Goal: Task Accomplishment & Management: Manage account settings

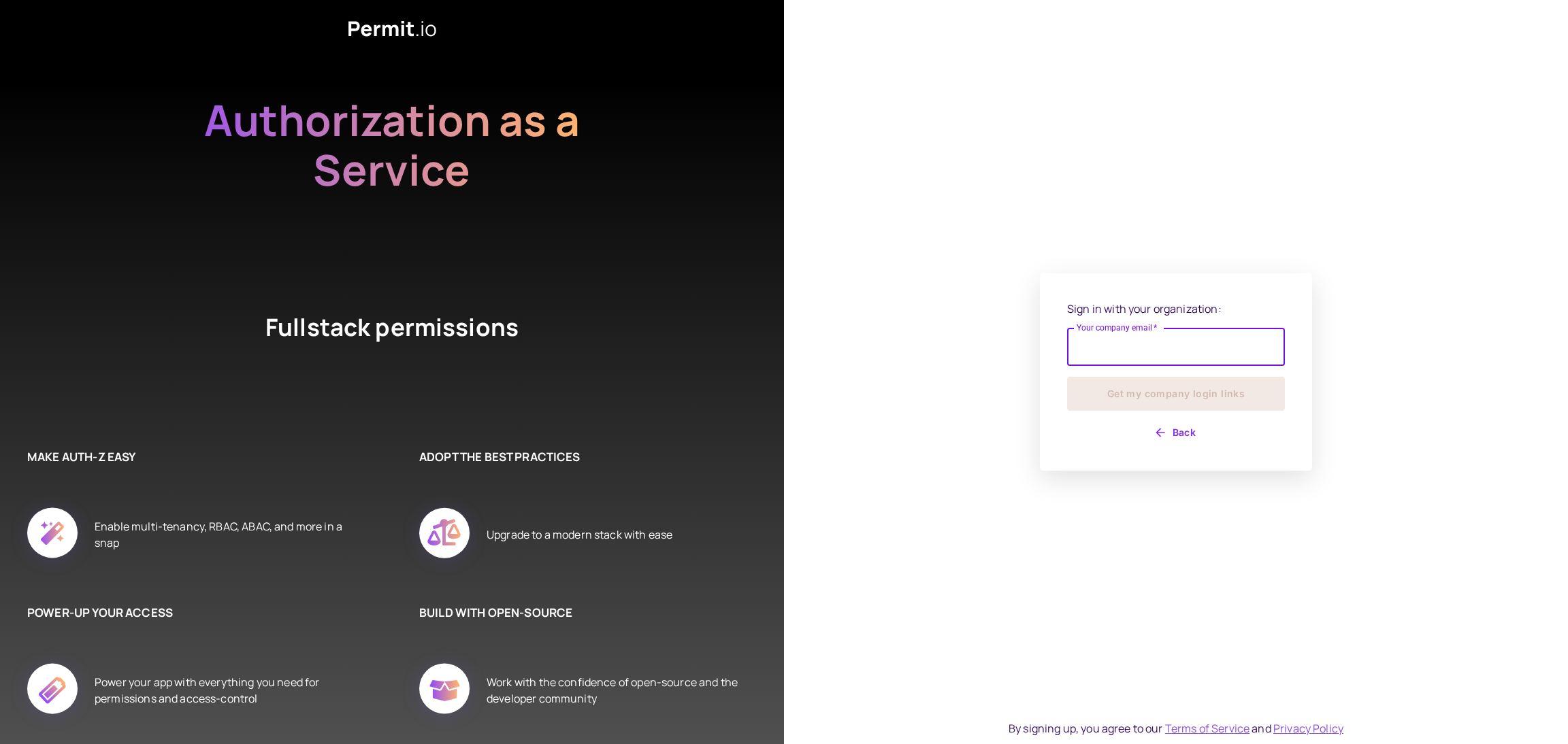
drag, startPoint x: 0, startPoint y: 0, endPoint x: 1105, endPoint y: 340, distance: 1156.1
click at [1105, 340] on input "Your company email   *" at bounding box center [1176, 347] width 218 height 38
type input "**********"
click at [1158, 397] on button "Get my company login links" at bounding box center [1176, 393] width 218 height 34
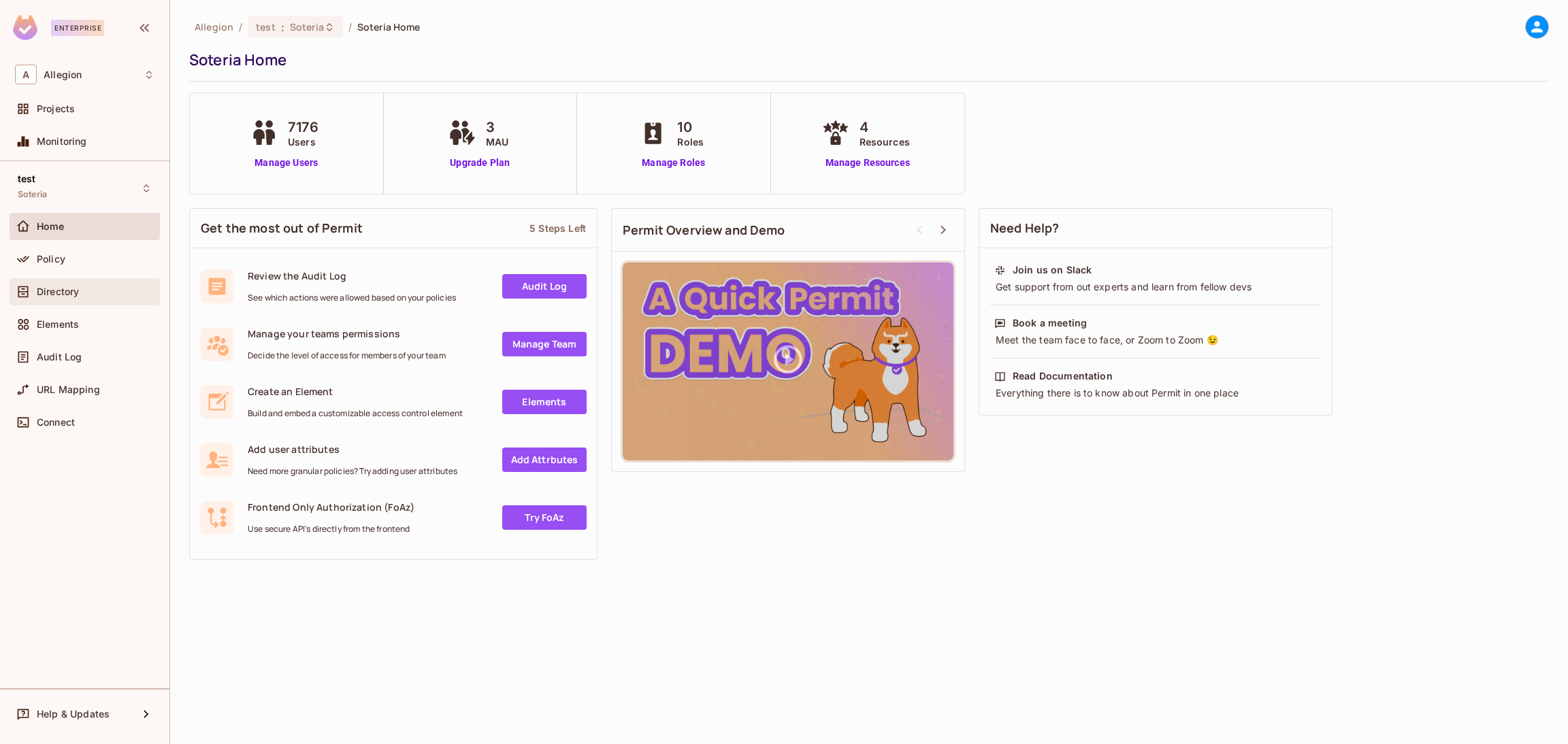
click at [74, 293] on span "Directory" at bounding box center [58, 291] width 42 height 11
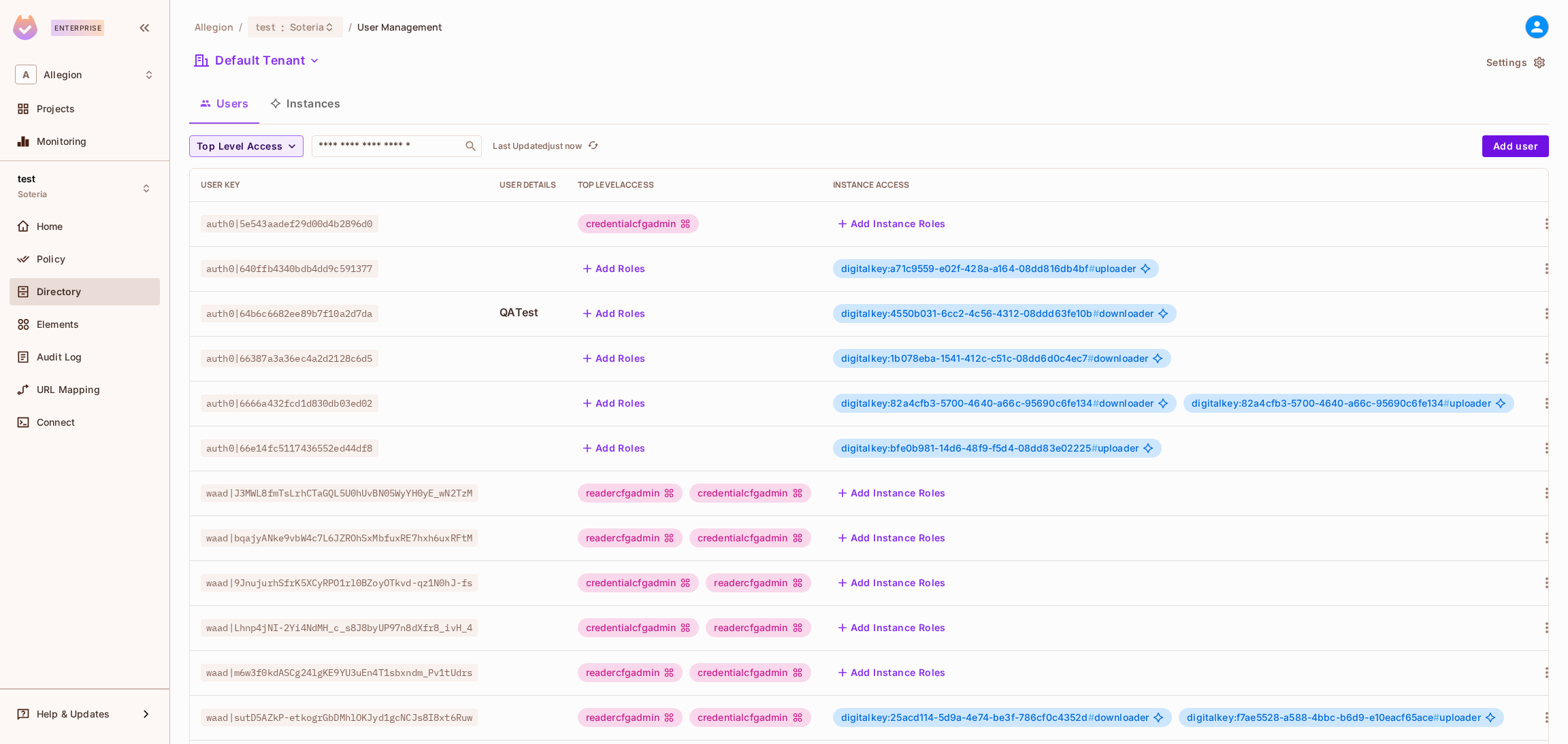
scroll to position [222, 0]
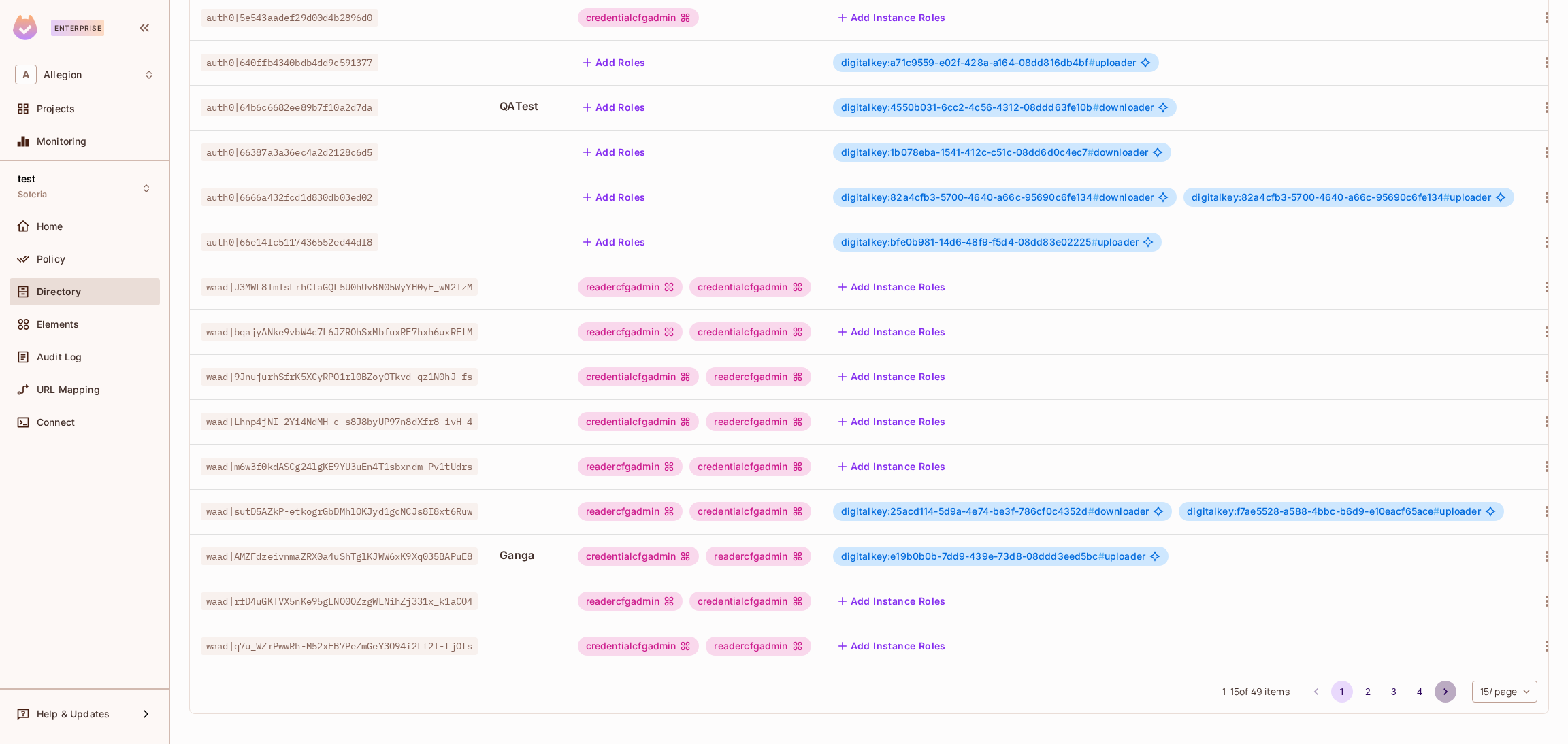
click at [1439, 687] on icon "Go to next page" at bounding box center [1446, 692] width 14 height 14
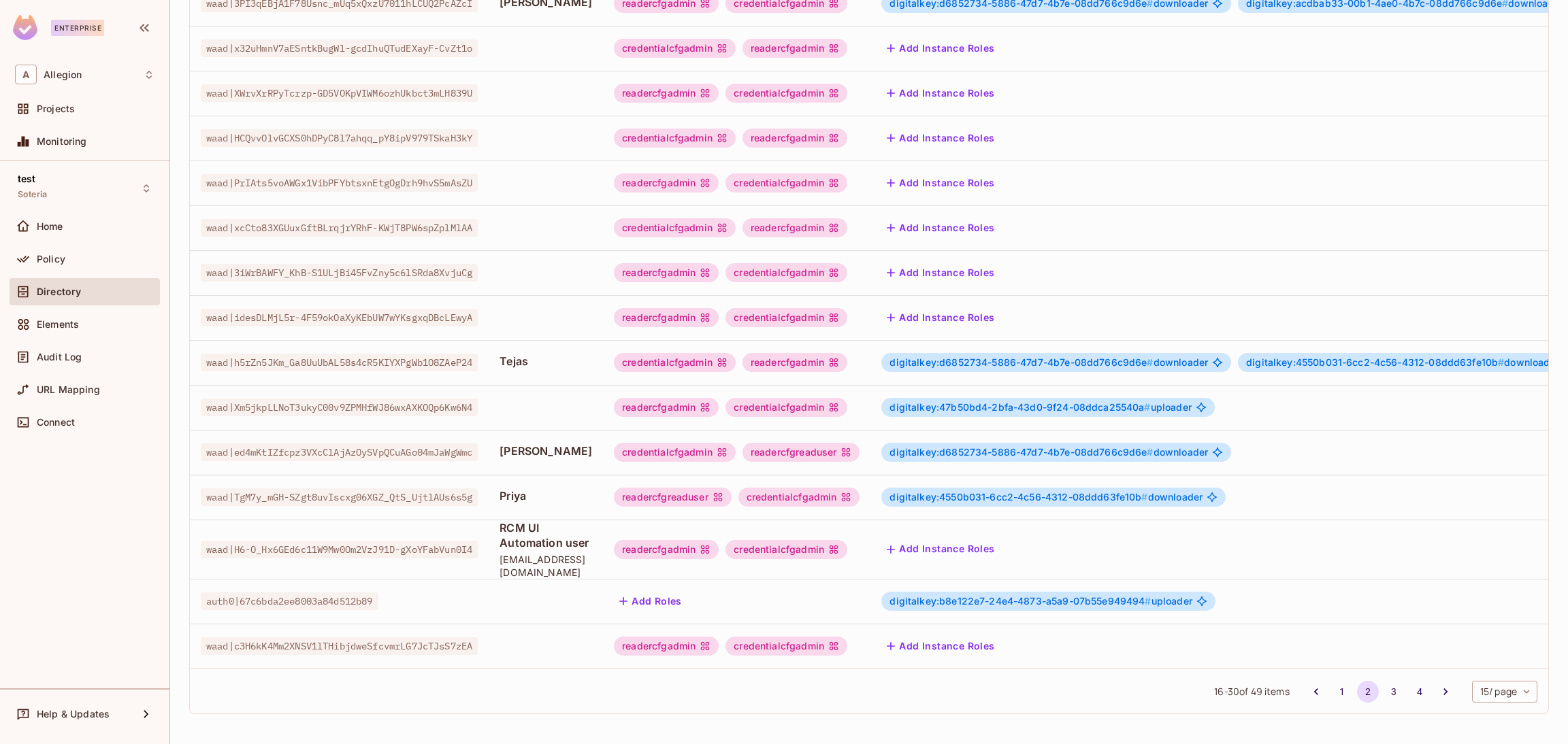
scroll to position [235, 0]
click at [1281, 488] on div "digitalkey:4550b031-6cc2-4c56-4312-08ddd63fe10b # downloader" at bounding box center [1248, 497] width 734 height 19
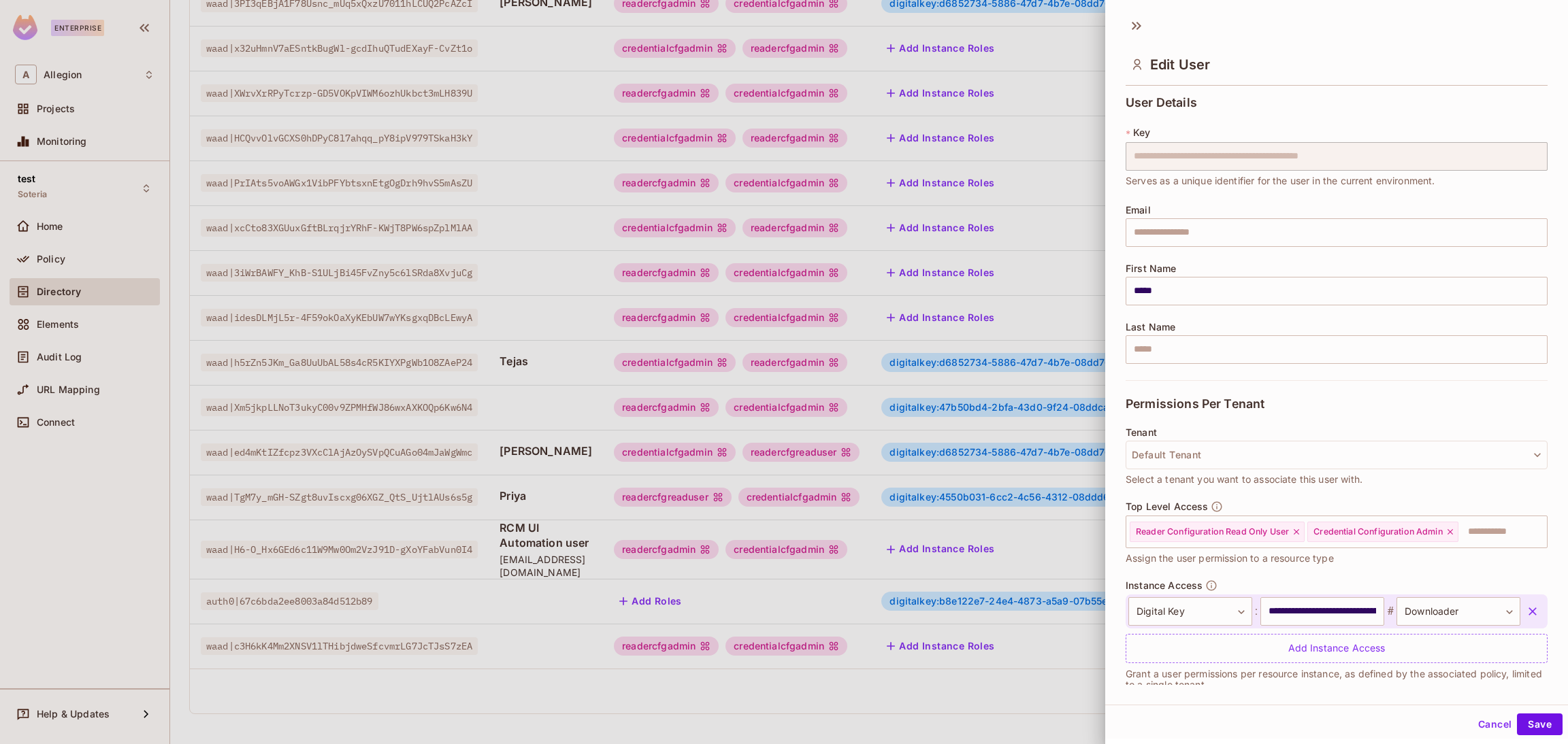
click at [1526, 619] on icon "button" at bounding box center [1533, 612] width 14 height 14
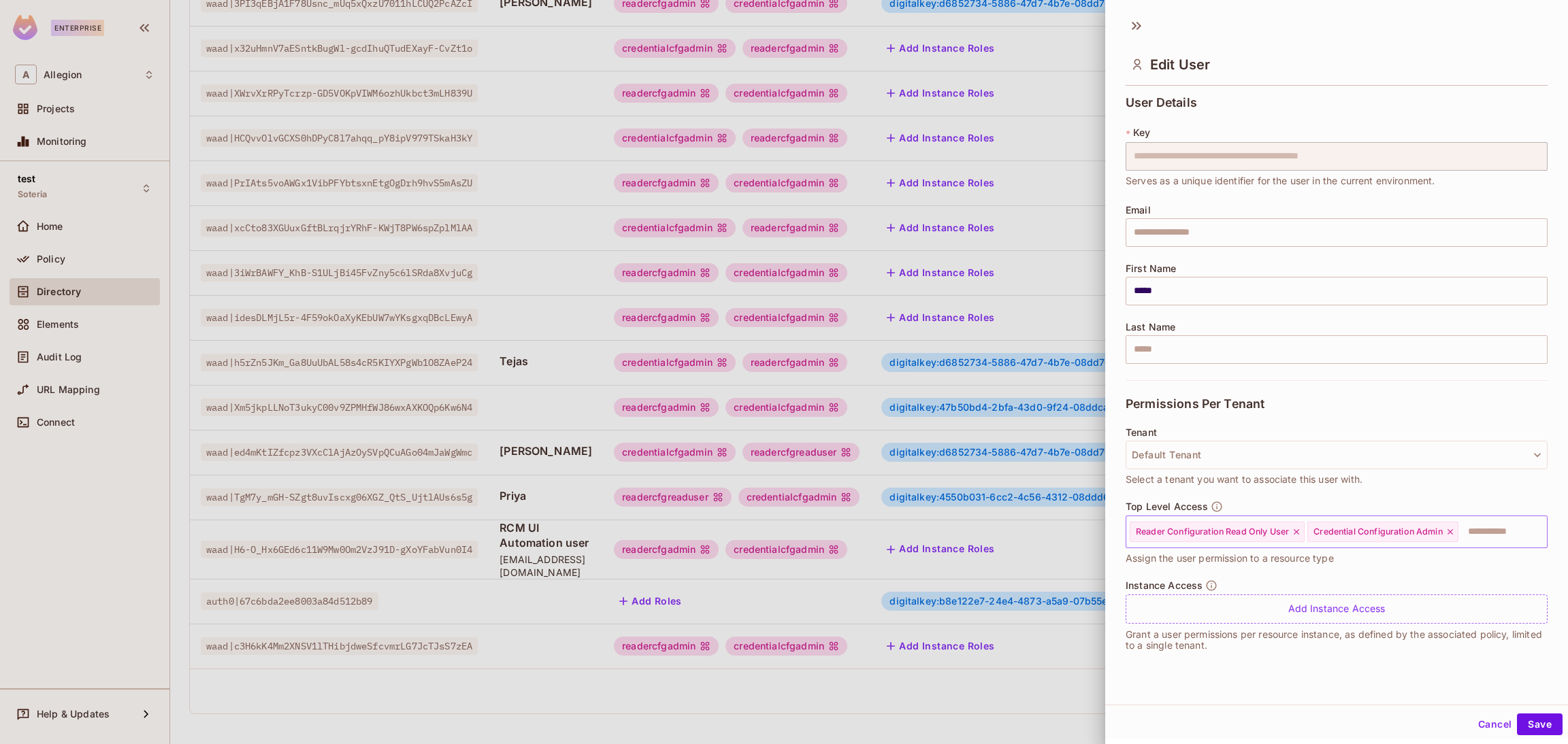
click at [1299, 530] on icon at bounding box center [1296, 532] width 10 height 10
click at [1276, 533] on icon at bounding box center [1272, 532] width 10 height 10
click at [1276, 533] on input "text" at bounding box center [1324, 532] width 392 height 27
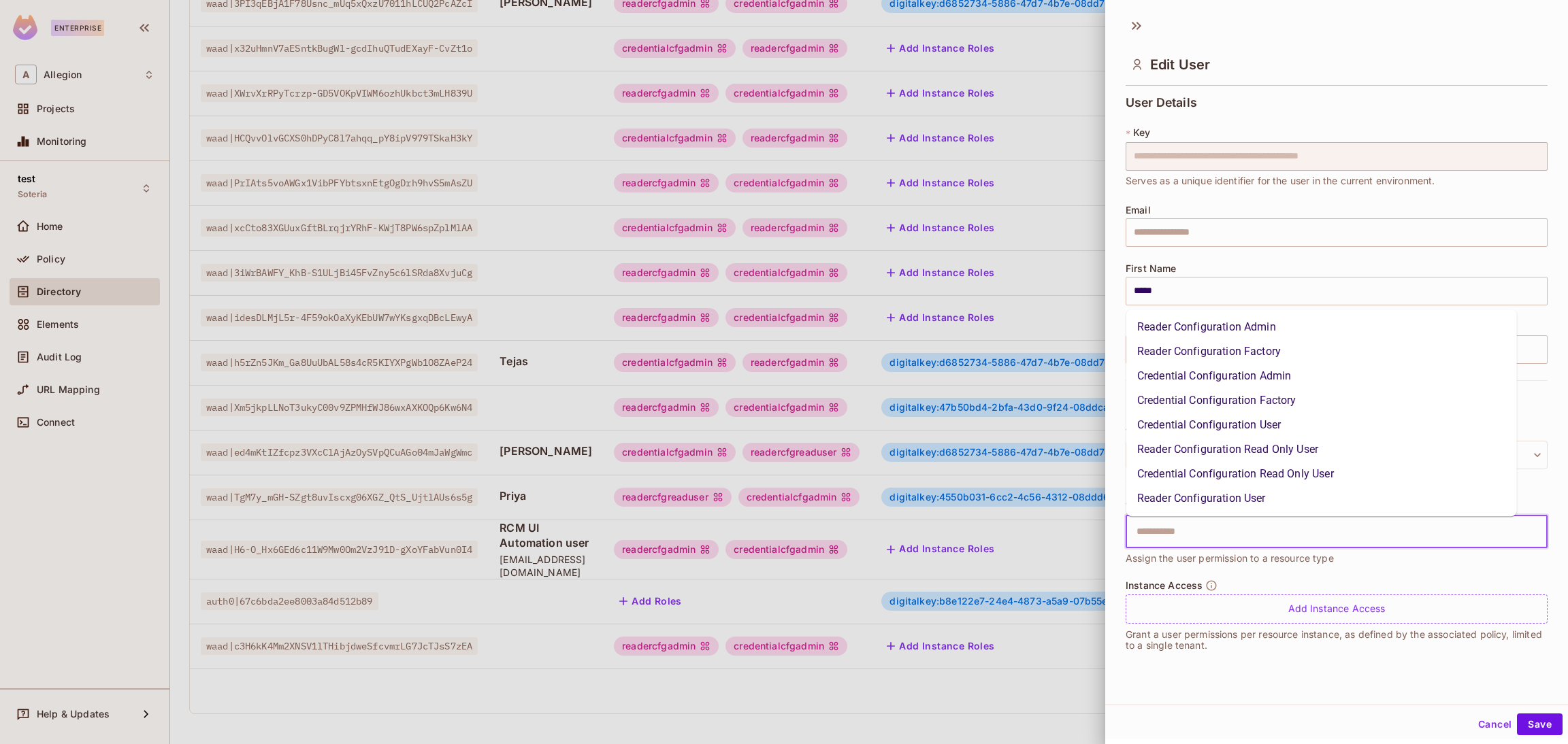
click at [1255, 504] on li "Reader Configuration User" at bounding box center [1321, 498] width 391 height 25
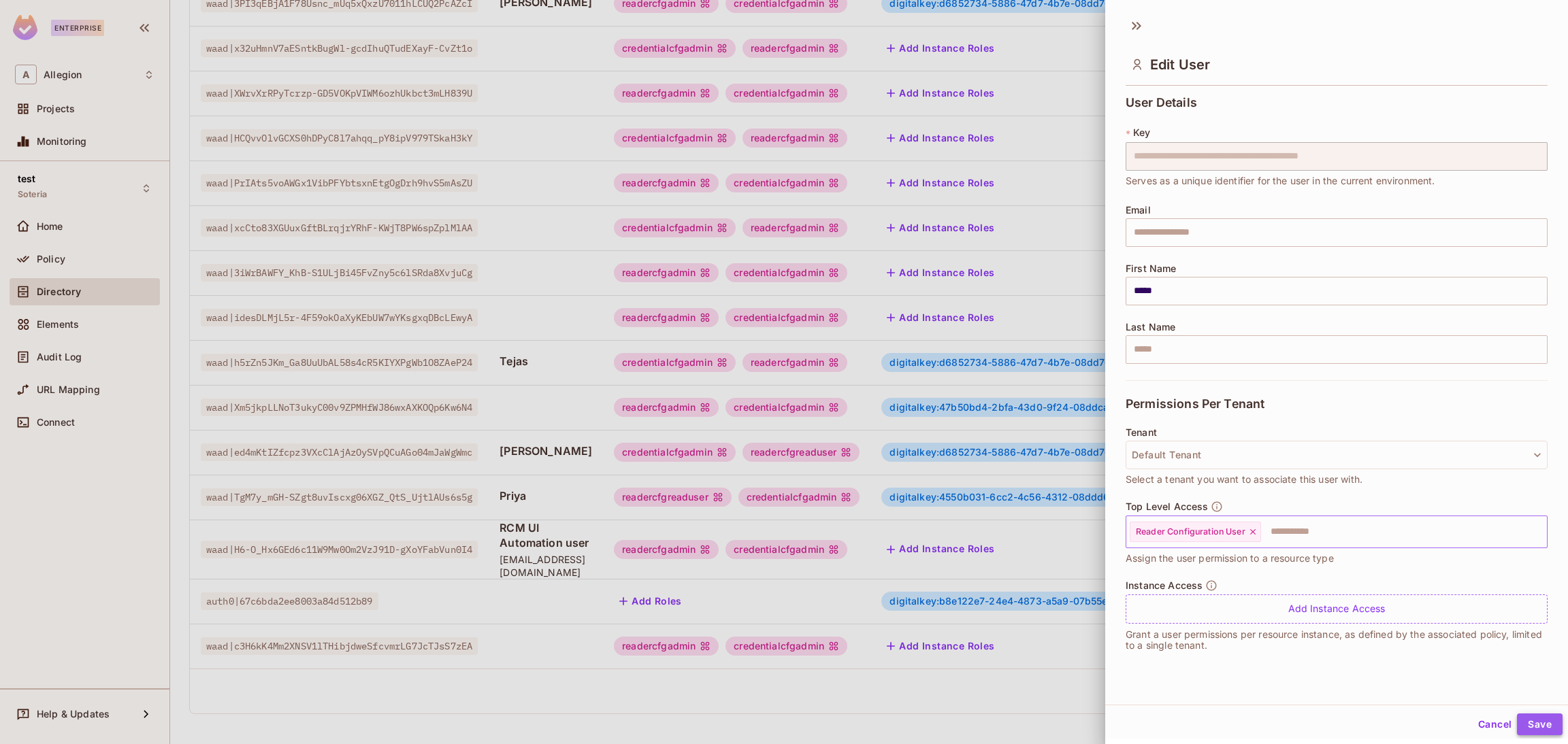
click at [1524, 718] on button "Save" at bounding box center [1540, 724] width 46 height 22
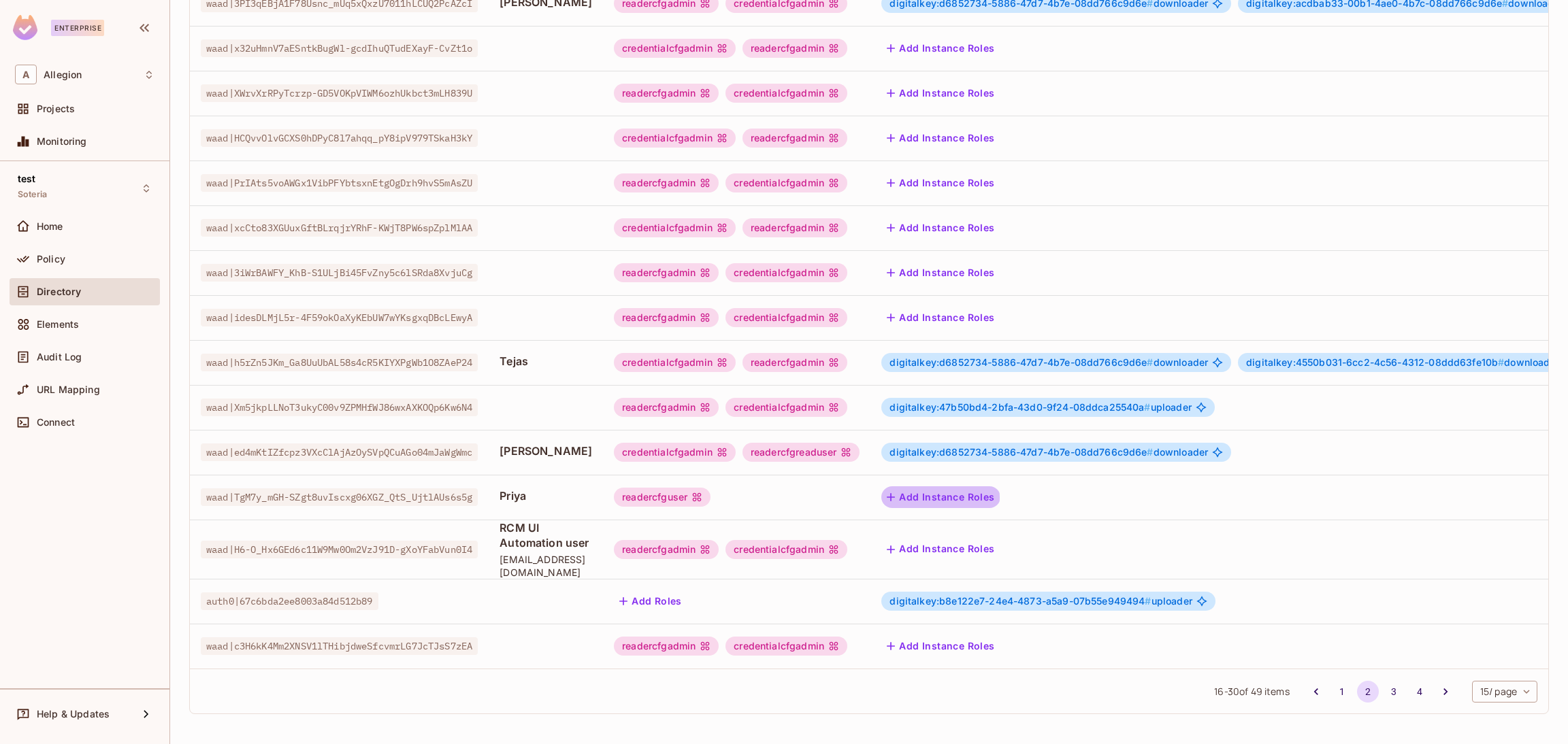
click at [967, 486] on button "Add Instance Roles" at bounding box center [940, 497] width 119 height 22
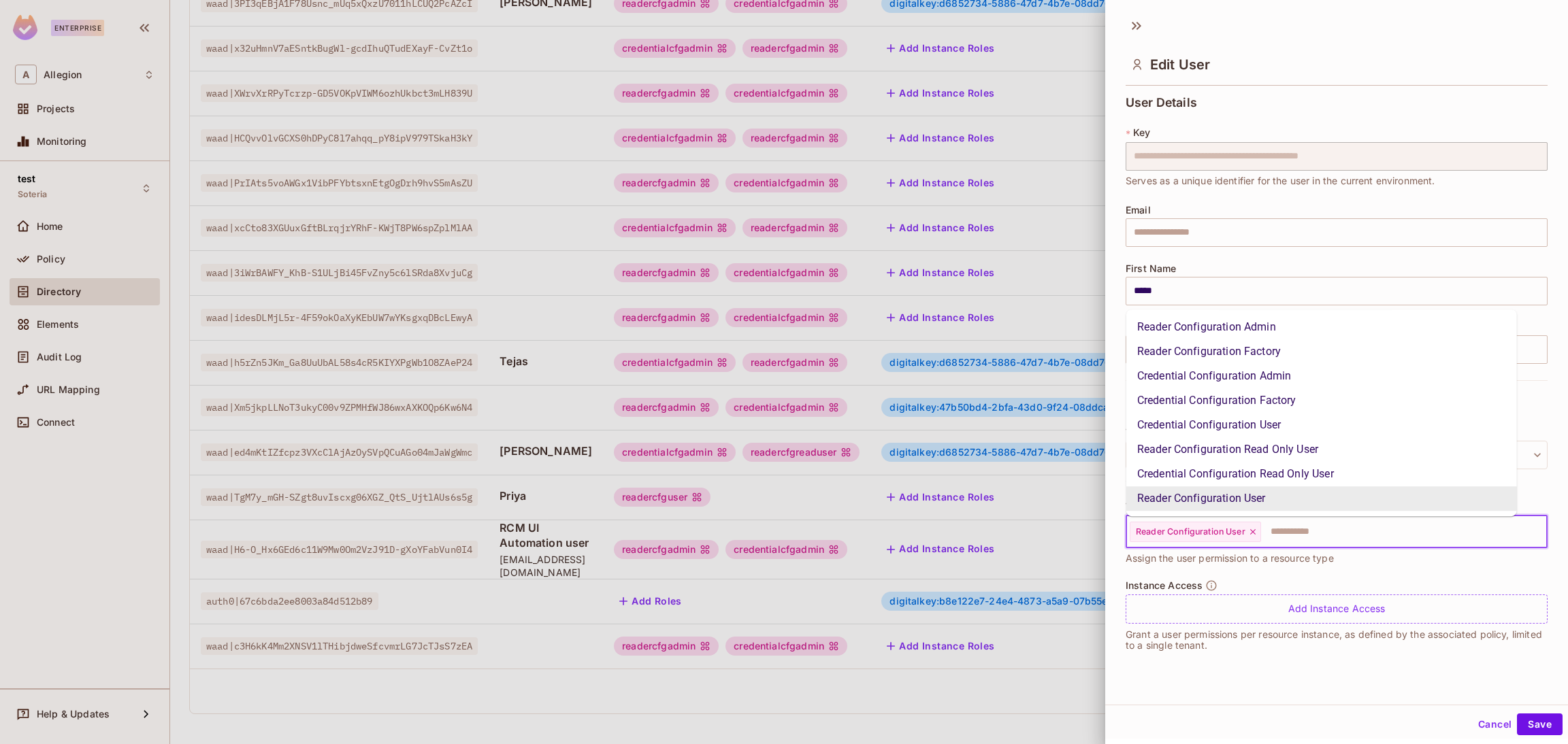
click at [1330, 531] on input "text" at bounding box center [1392, 532] width 259 height 27
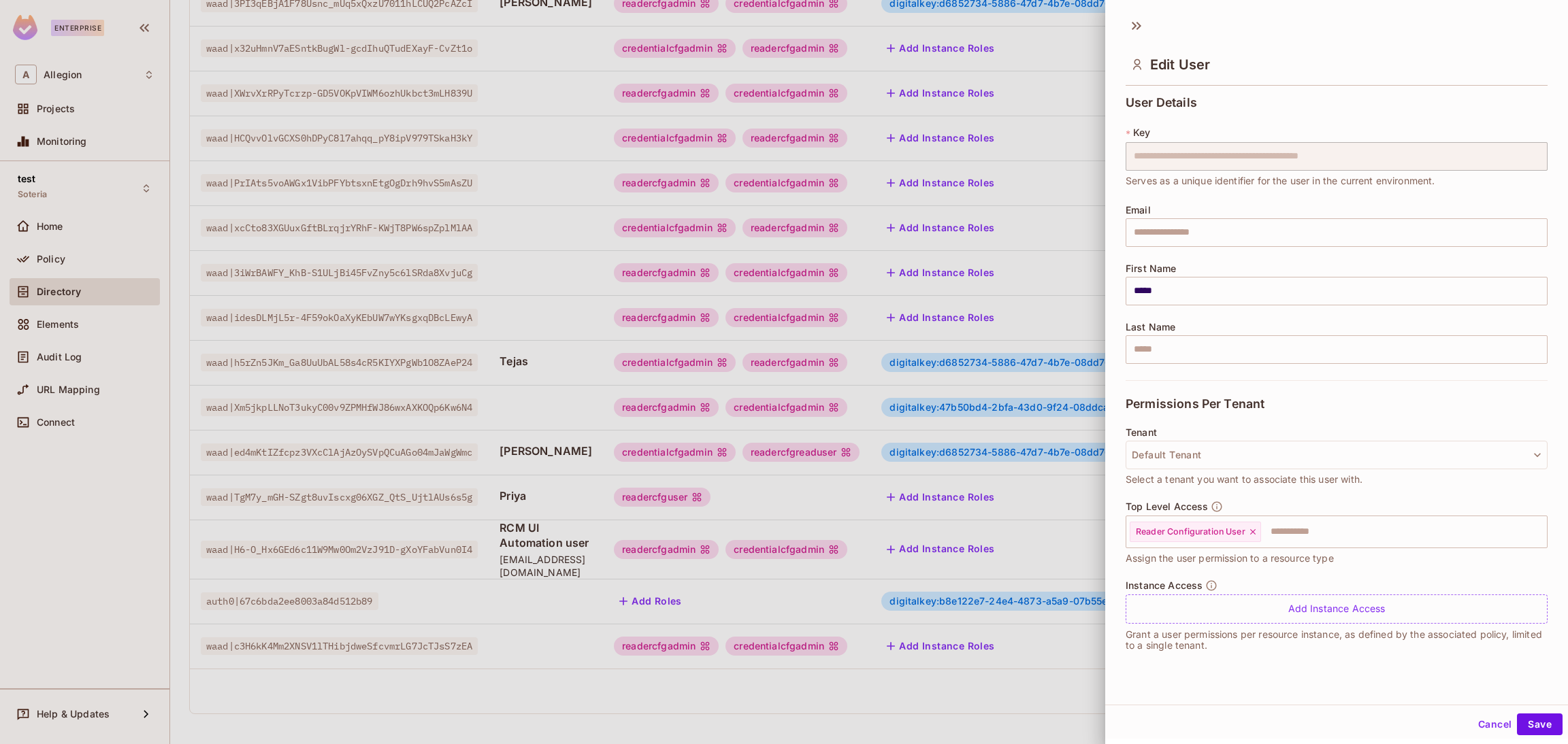
click at [1032, 679] on div at bounding box center [784, 372] width 1568 height 744
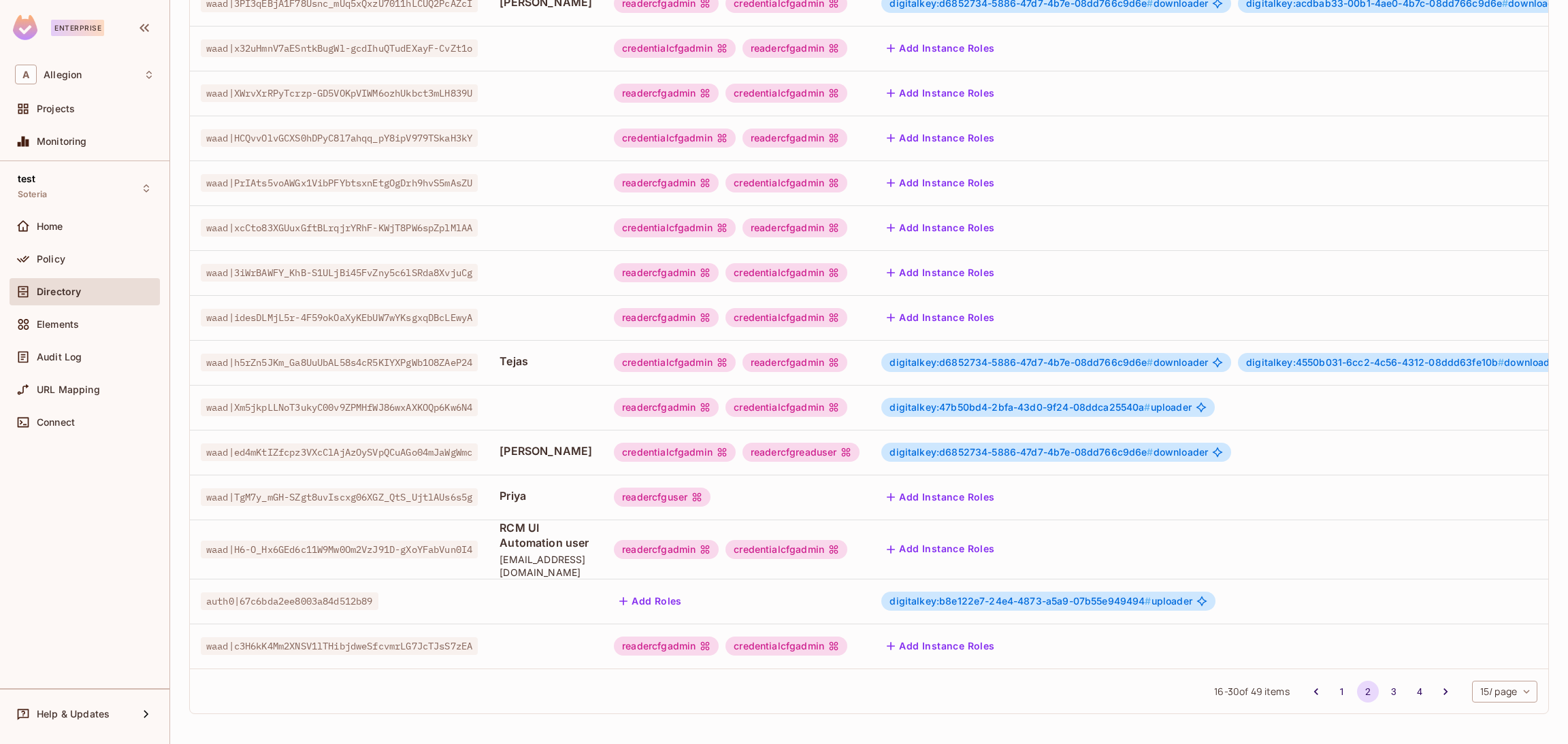
click at [773, 488] on div "readercfguser" at bounding box center [737, 497] width 246 height 19
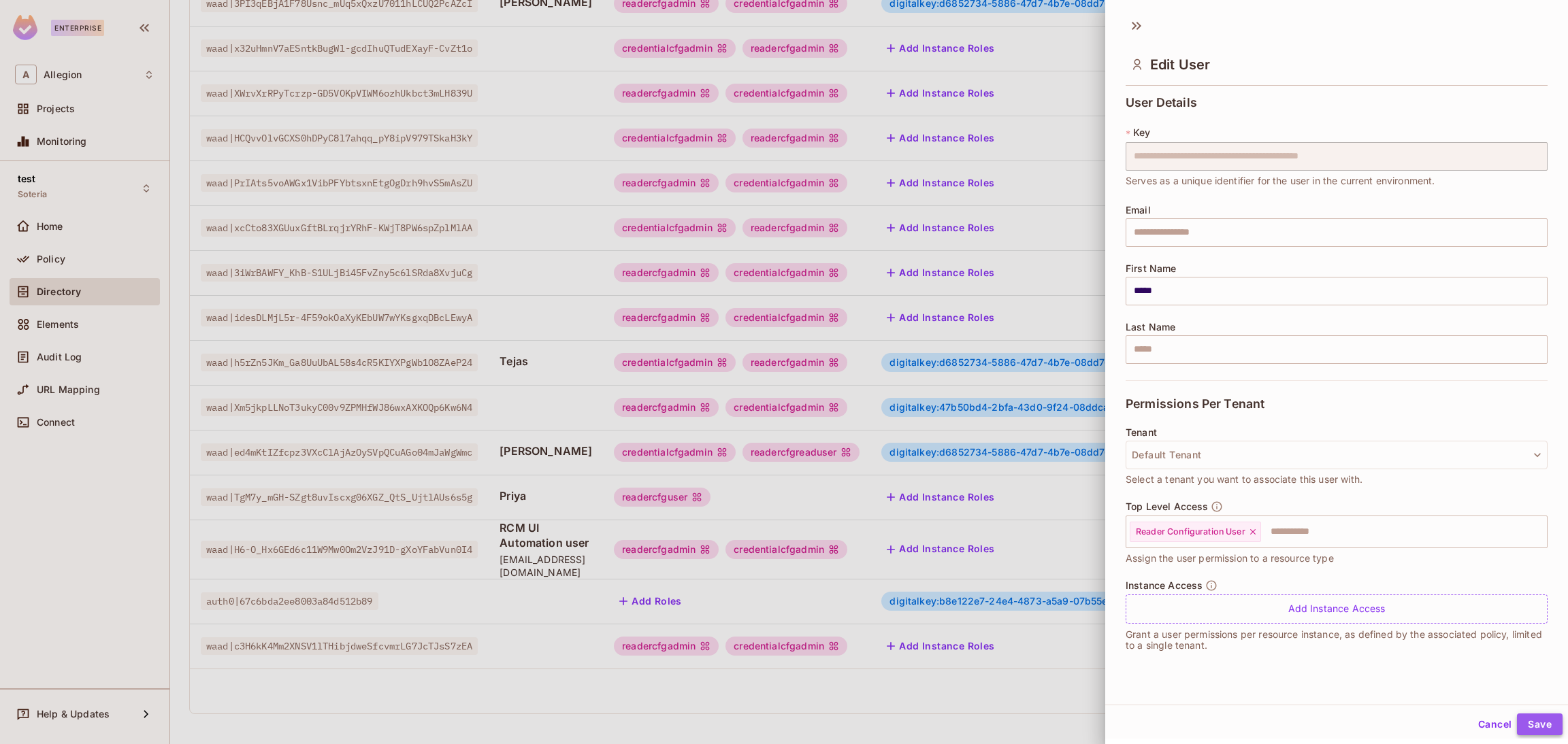
click at [1521, 730] on button "Save" at bounding box center [1540, 724] width 46 height 22
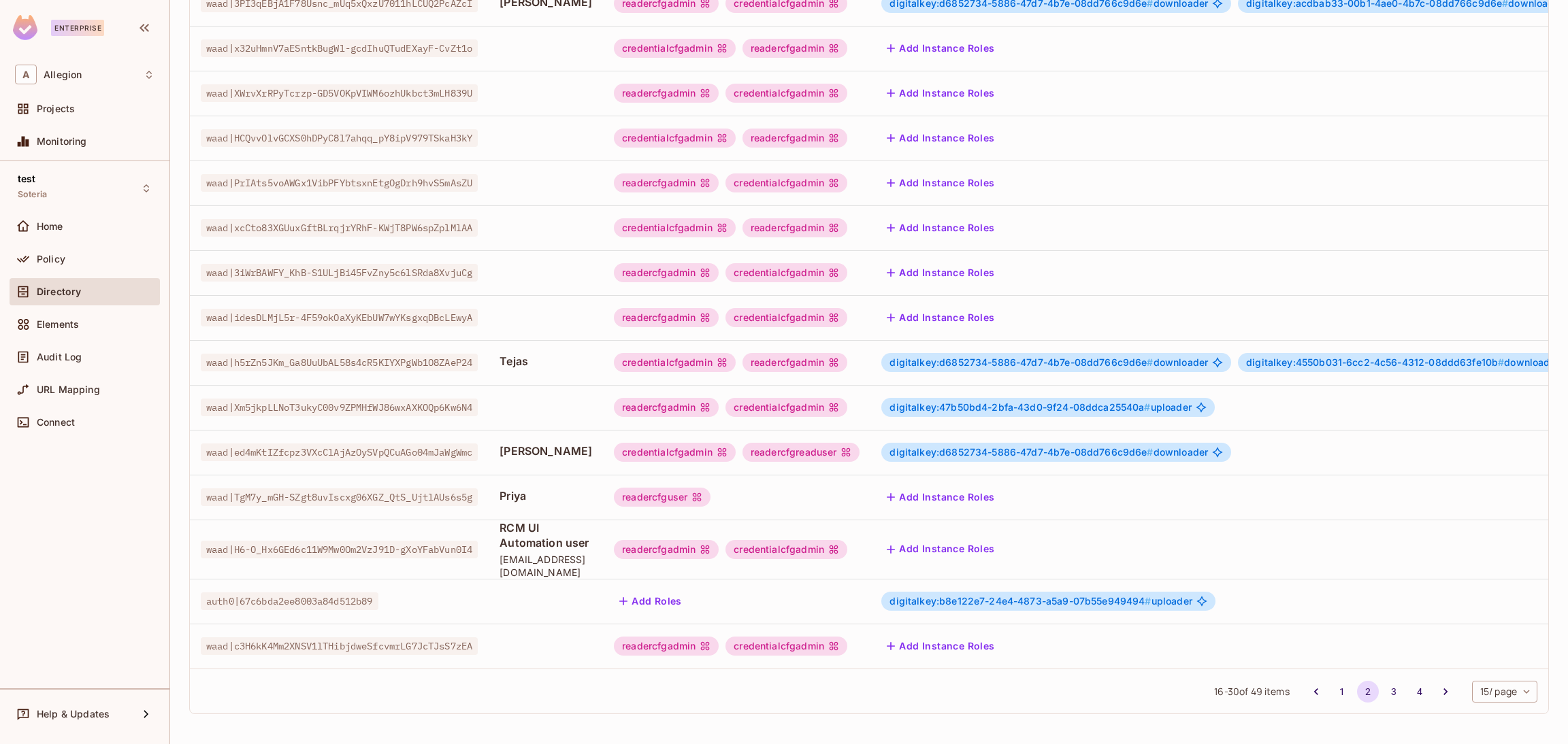
click at [951, 486] on button "Add Instance Roles" at bounding box center [940, 497] width 119 height 22
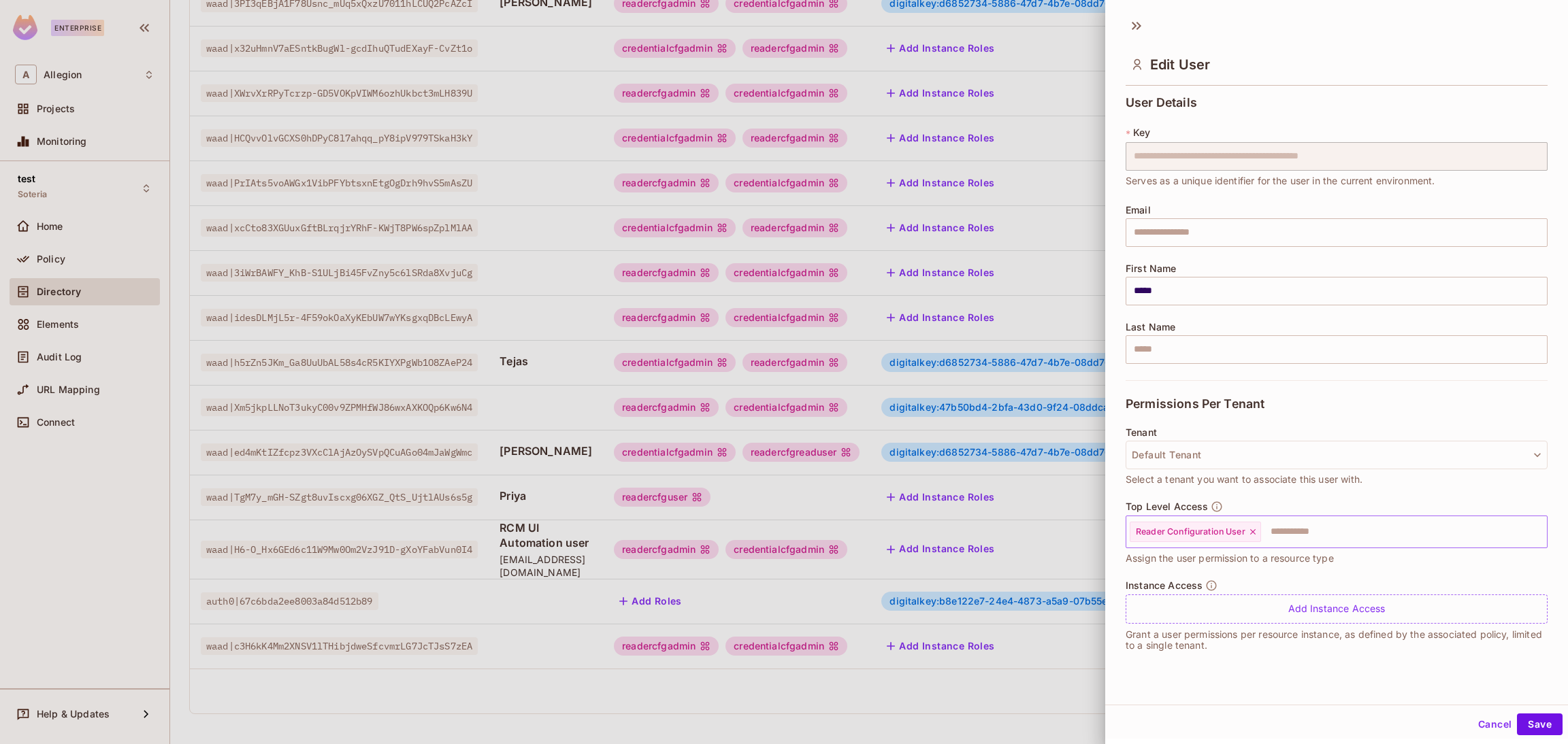
click at [1298, 527] on input "text" at bounding box center [1392, 532] width 259 height 27
click at [1472, 725] on button "Cancel" at bounding box center [1494, 724] width 44 height 22
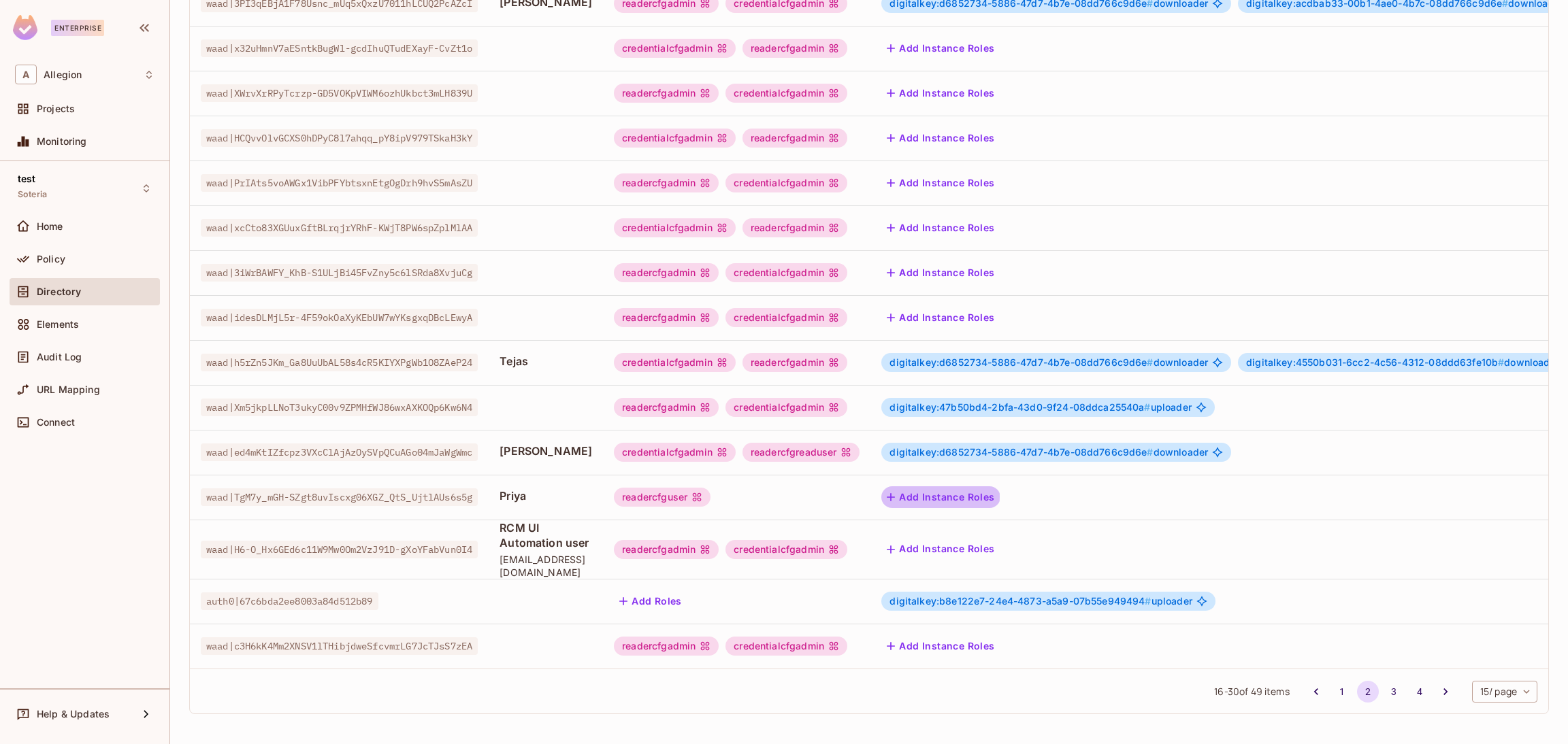
click at [943, 486] on button "Add Instance Roles" at bounding box center [940, 497] width 119 height 22
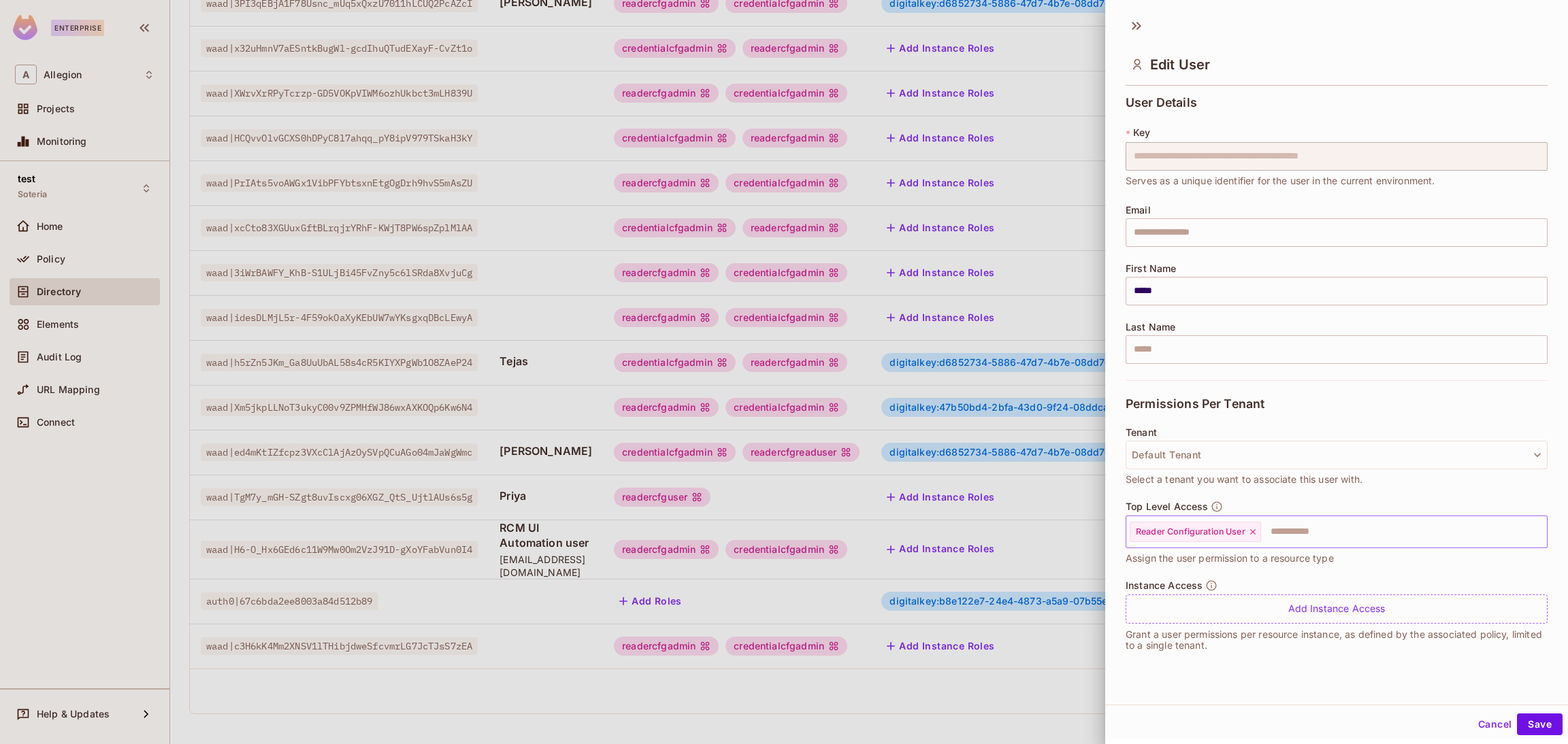
click at [1291, 530] on input "text" at bounding box center [1392, 532] width 259 height 27
drag, startPoint x: 1299, startPoint y: 532, endPoint x: 1283, endPoint y: 532, distance: 16.0
click at [1299, 531] on input "text" at bounding box center [1392, 532] width 259 height 27
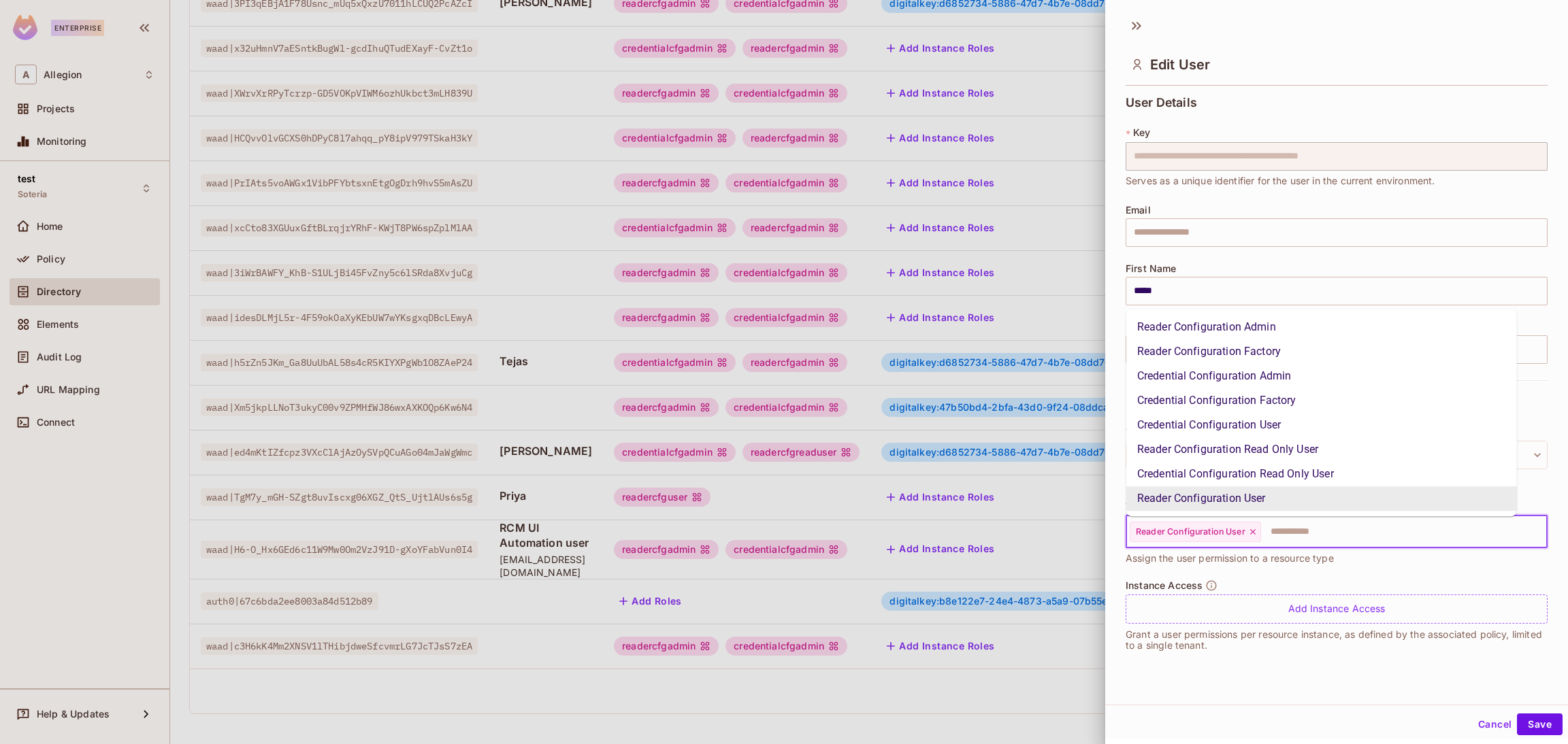
click at [1253, 534] on icon at bounding box center [1253, 532] width 10 height 10
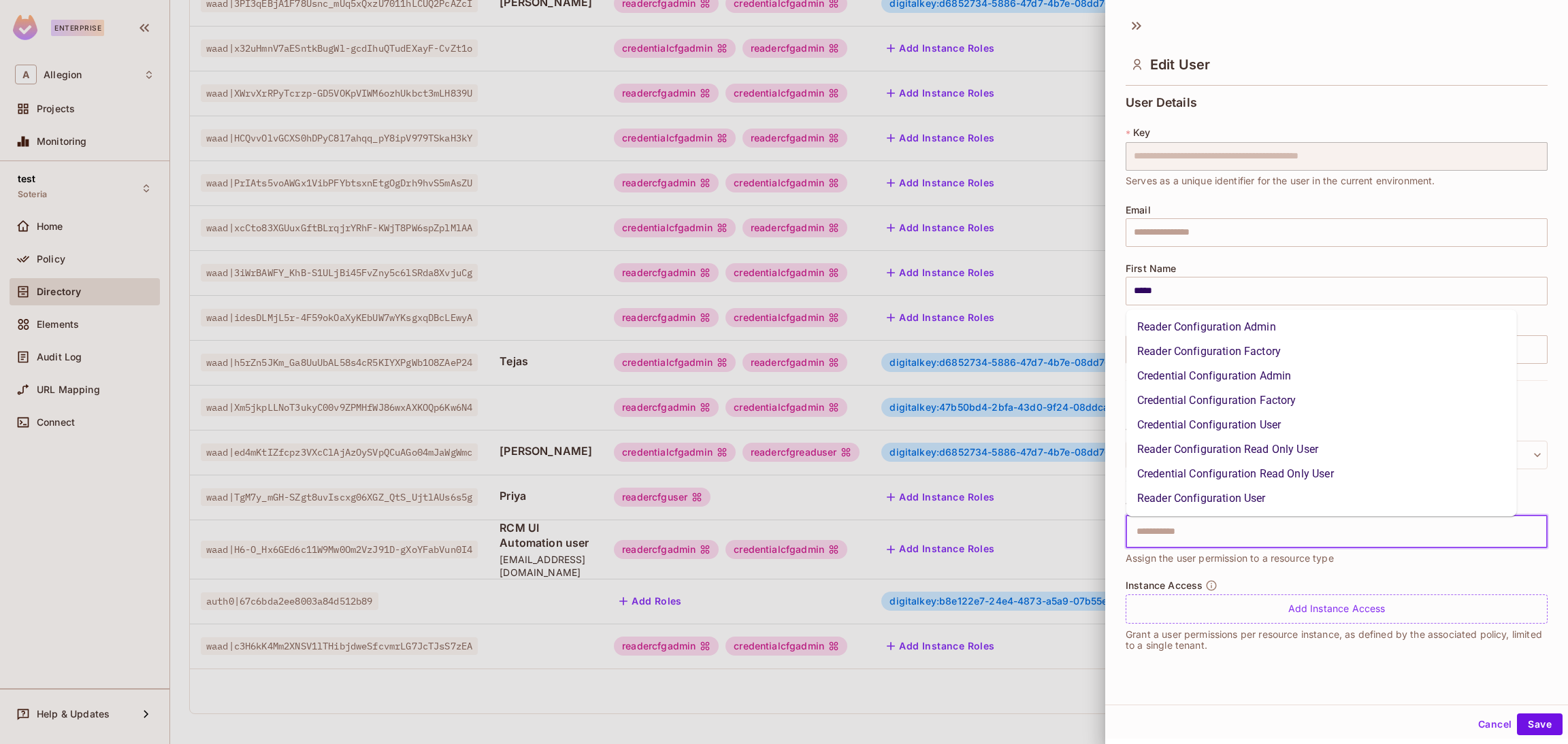
click at [1227, 470] on li "Credential Configuration Read Only User" at bounding box center [1321, 474] width 391 height 25
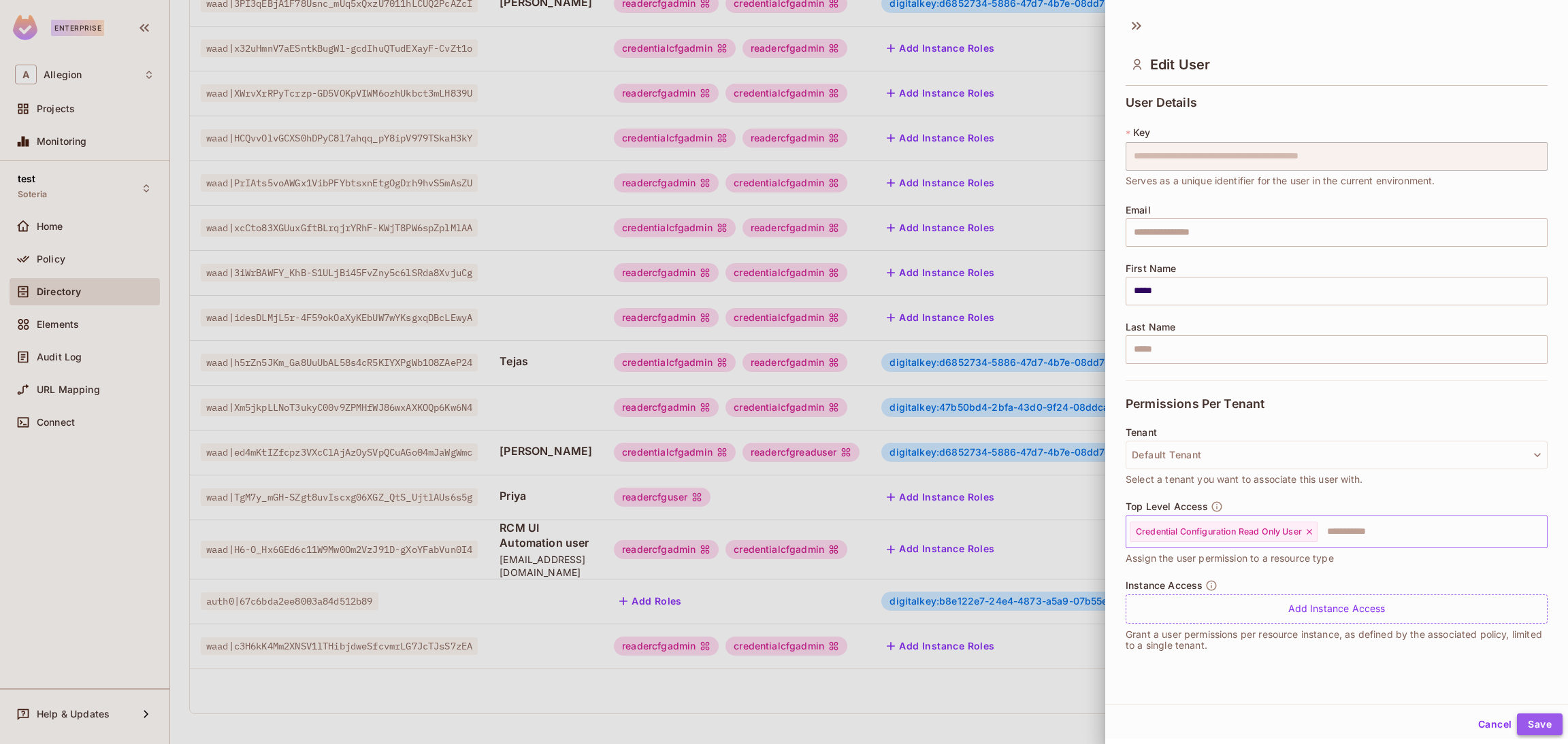
click at [1518, 719] on button "Save" at bounding box center [1540, 724] width 46 height 22
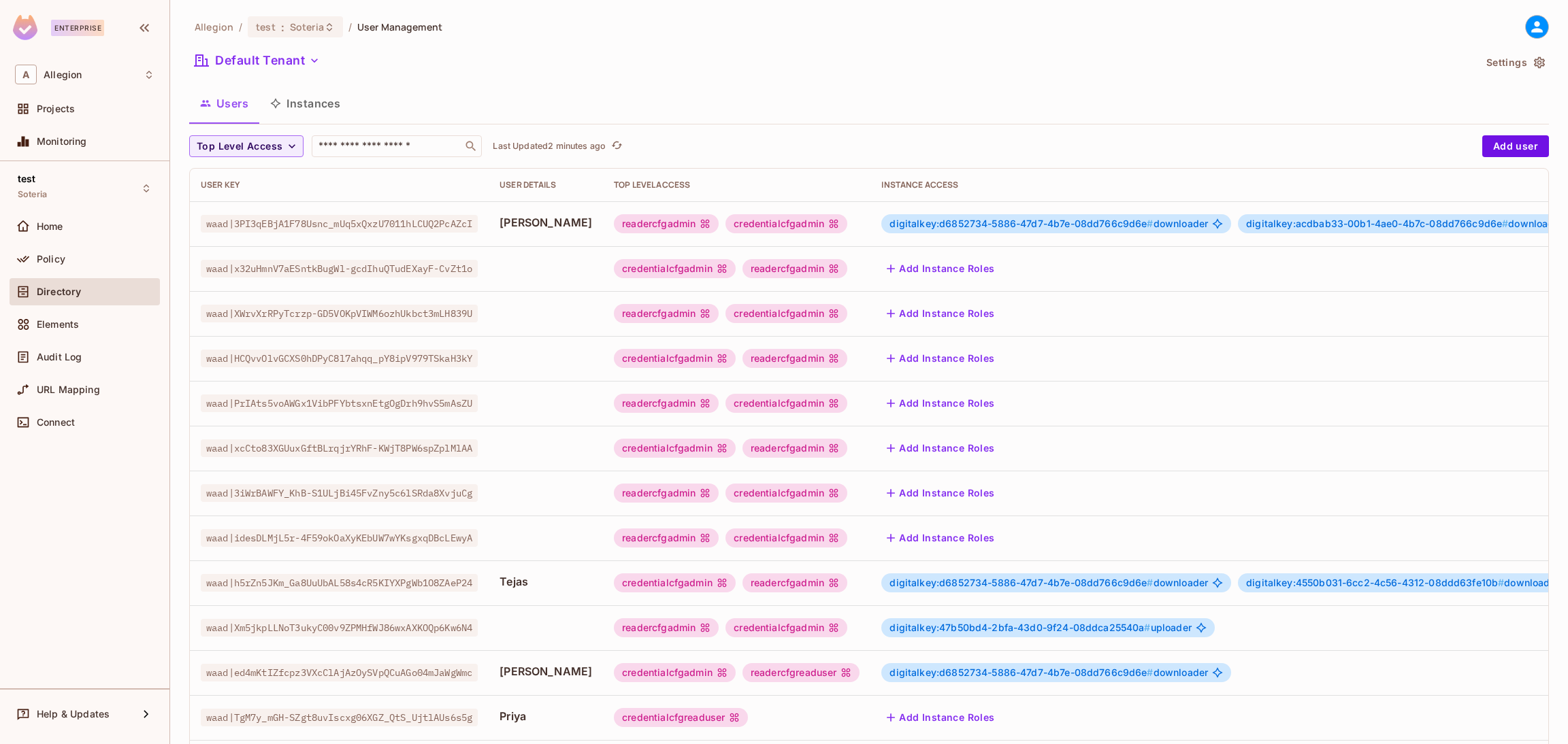
scroll to position [204, 0]
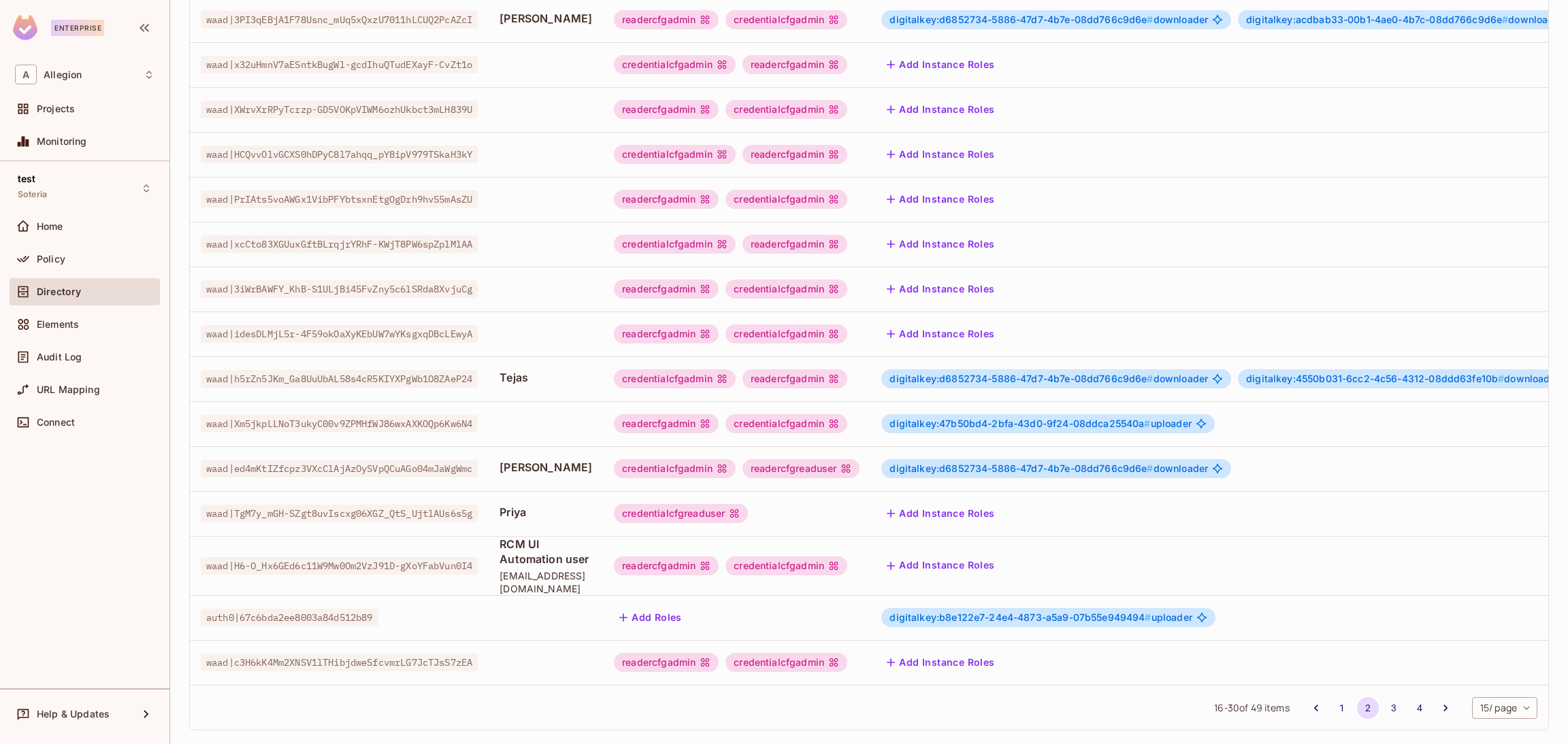
click at [1000, 510] on button "Add Instance Roles" at bounding box center [940, 513] width 119 height 22
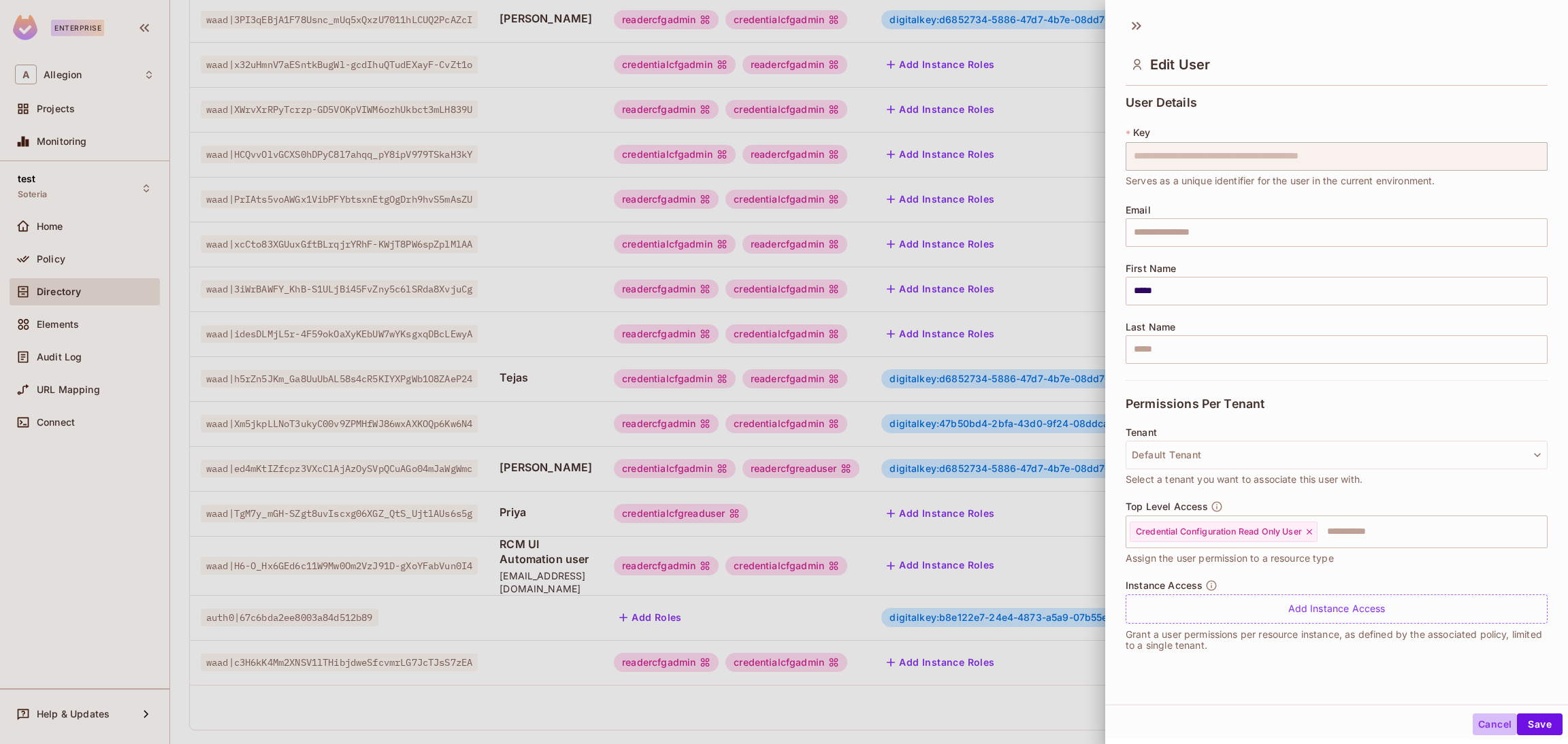
click at [1472, 723] on button "Cancel" at bounding box center [1494, 724] width 44 height 22
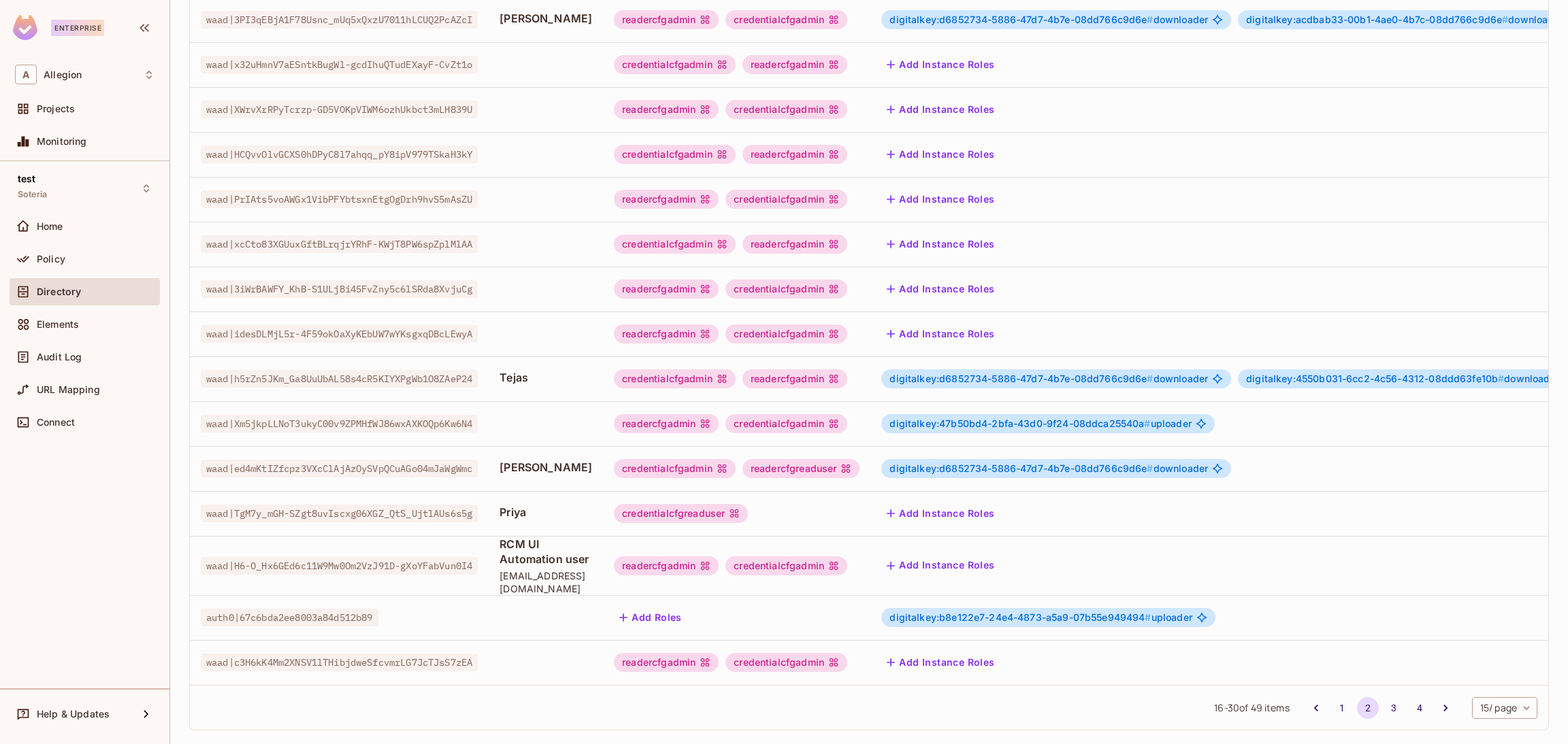
click at [985, 513] on button "Add Instance Roles" at bounding box center [940, 513] width 119 height 22
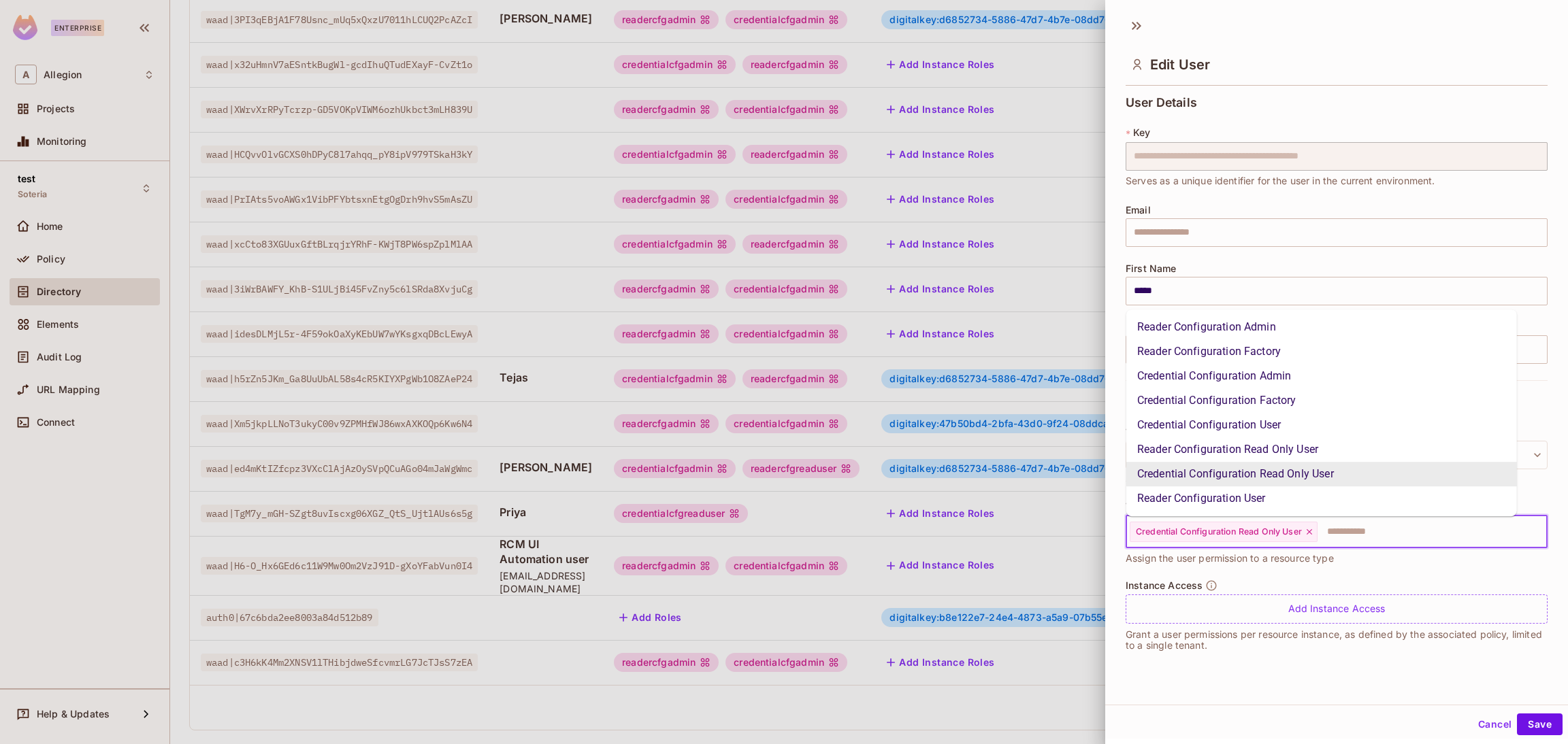
click at [1349, 526] on input "text" at bounding box center [1420, 532] width 202 height 27
click at [1277, 381] on li "Credential Configuration Admin" at bounding box center [1321, 376] width 391 height 25
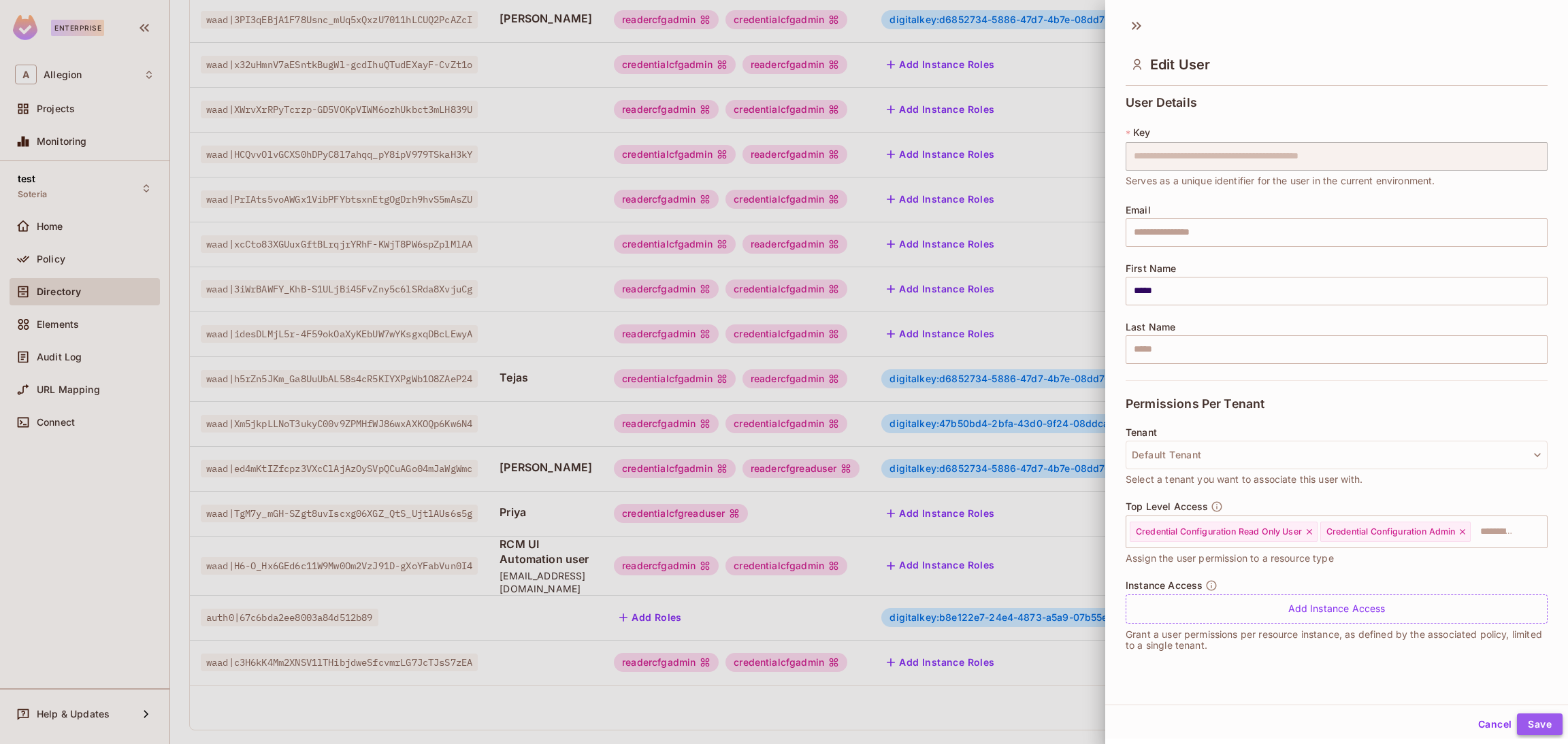
click at [1530, 716] on button "Save" at bounding box center [1540, 724] width 46 height 22
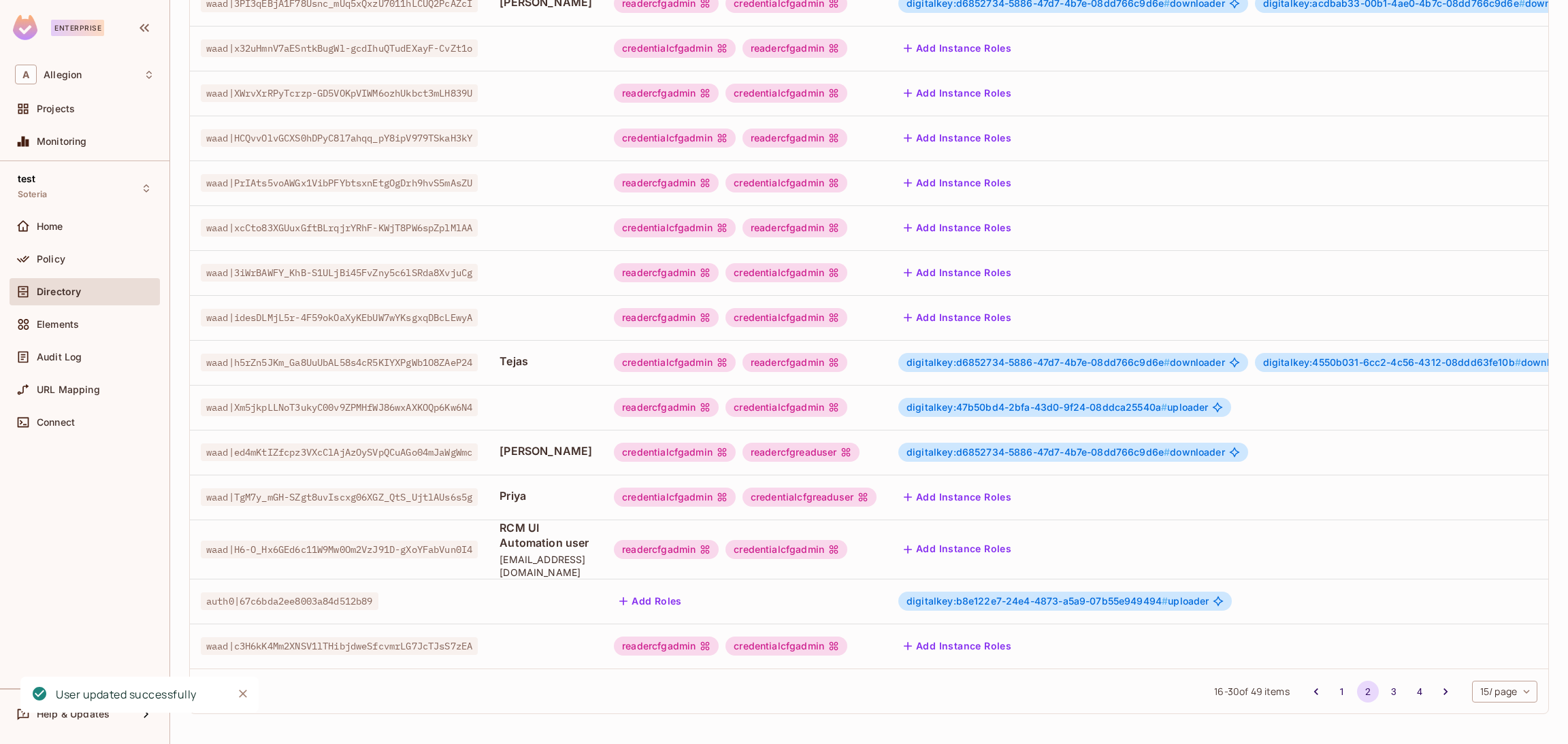
scroll to position [235, 0]
